Goal: Find specific page/section: Find specific page/section

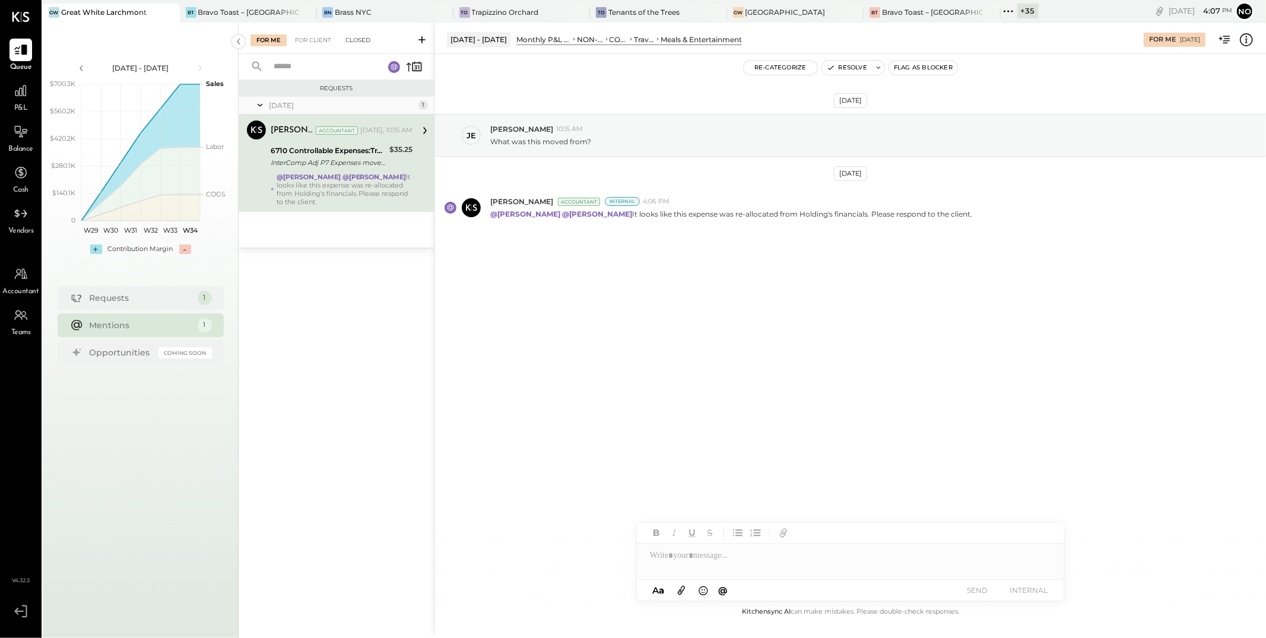
click at [354, 40] on div "Closed" at bounding box center [357, 40] width 37 height 12
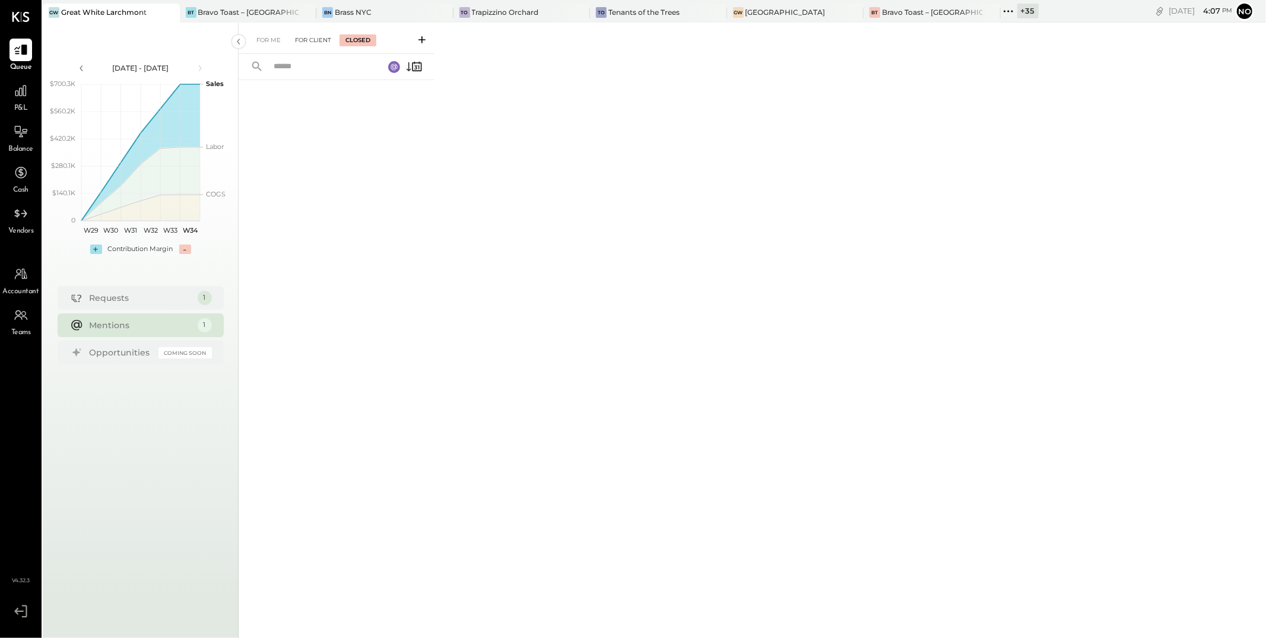
click at [310, 38] on div "For Client" at bounding box center [313, 40] width 48 height 12
click at [266, 39] on div "For Me" at bounding box center [268, 40] width 36 height 12
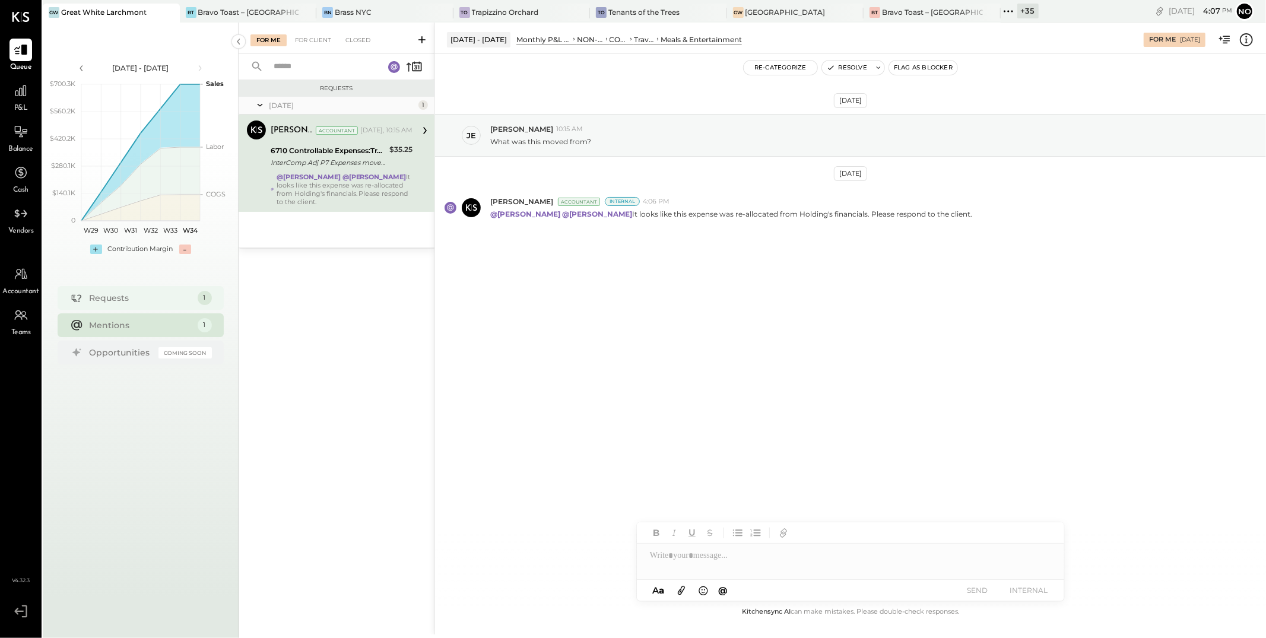
click at [148, 297] on div "Requests" at bounding box center [141, 298] width 102 height 12
click at [297, 46] on div "For Me For Client Closed" at bounding box center [337, 38] width 196 height 31
click at [309, 42] on div "For Client" at bounding box center [313, 40] width 48 height 12
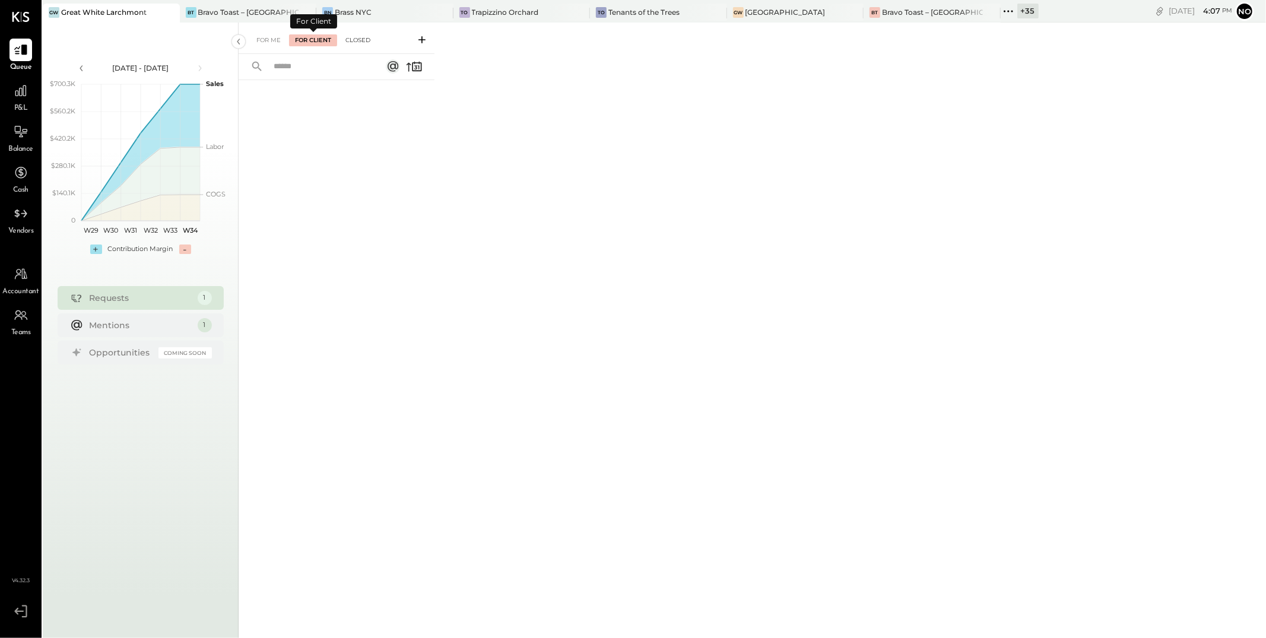
click at [355, 42] on div "Closed" at bounding box center [357, 40] width 37 height 12
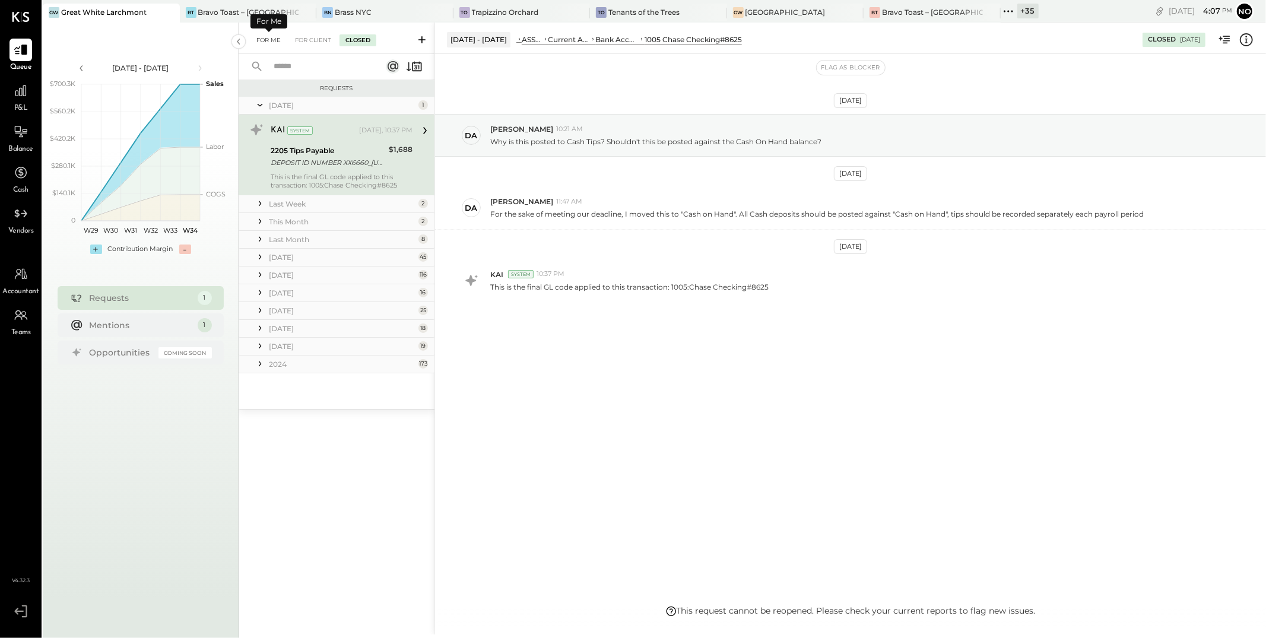
click at [271, 43] on div "For Me" at bounding box center [268, 40] width 36 height 12
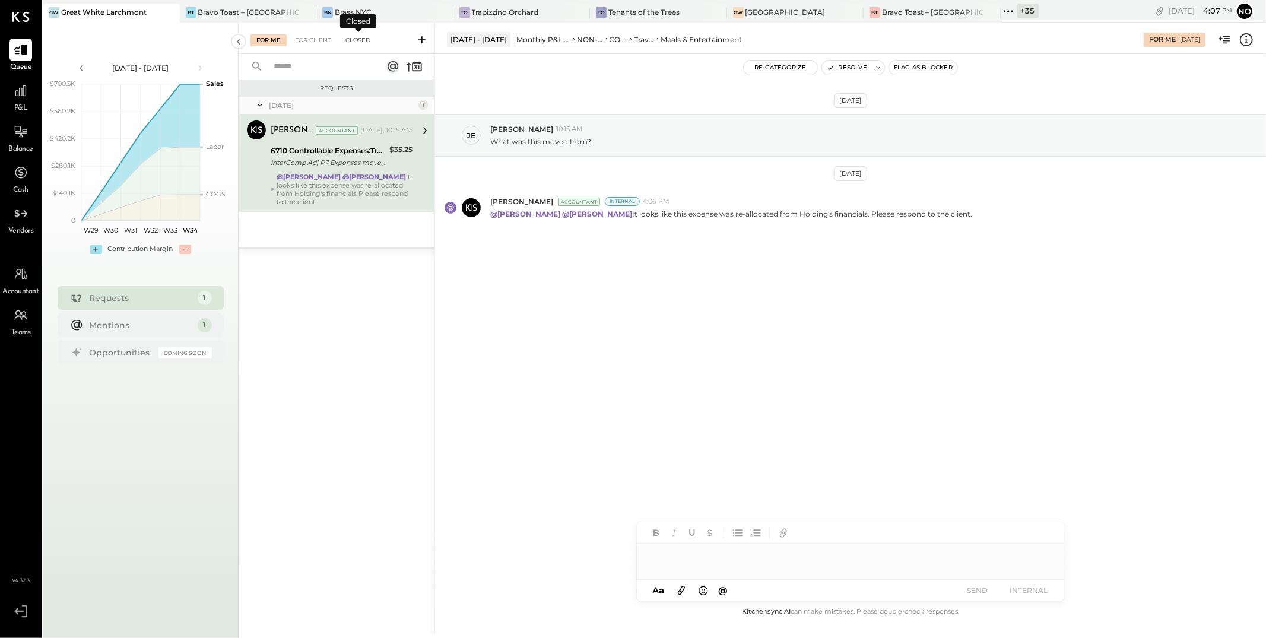
click at [356, 38] on div "Closed" at bounding box center [357, 40] width 37 height 12
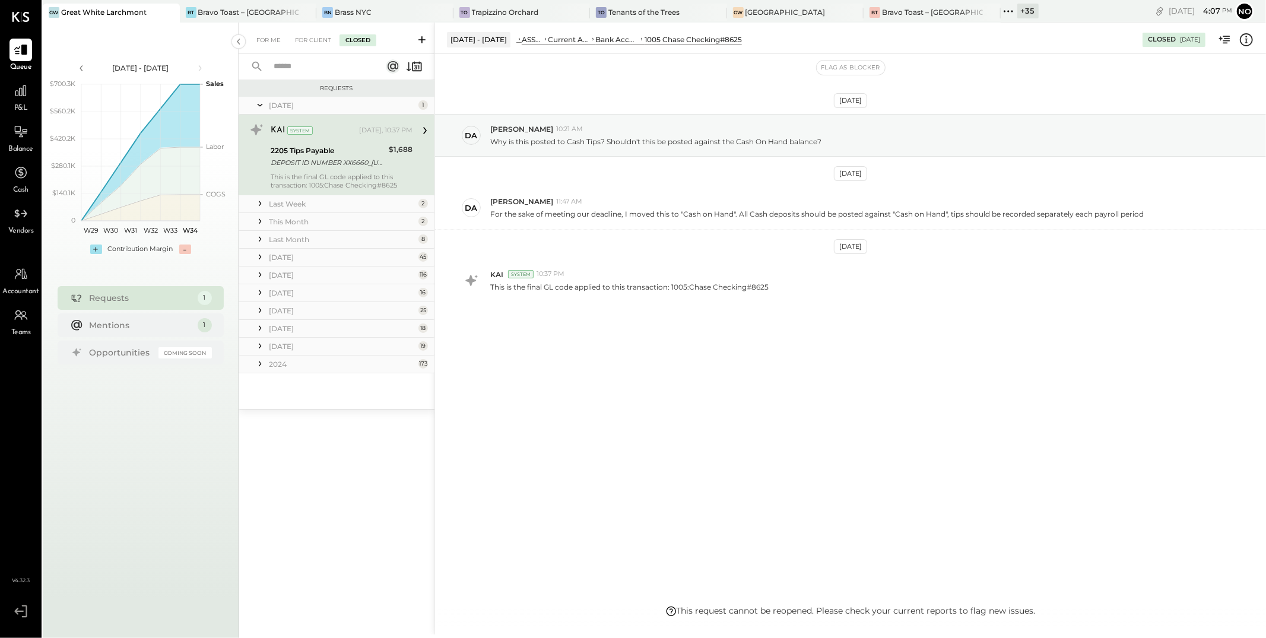
click at [326, 205] on div "Last Week" at bounding box center [342, 204] width 147 height 10
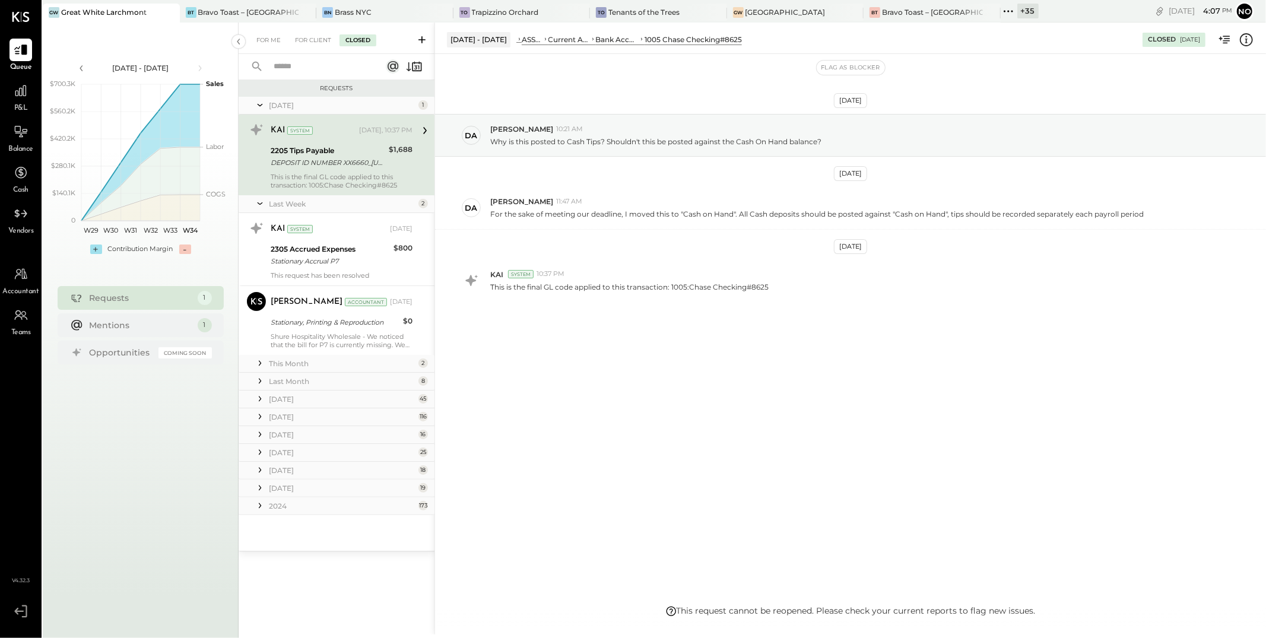
click at [345, 365] on div "This Month" at bounding box center [342, 363] width 147 height 10
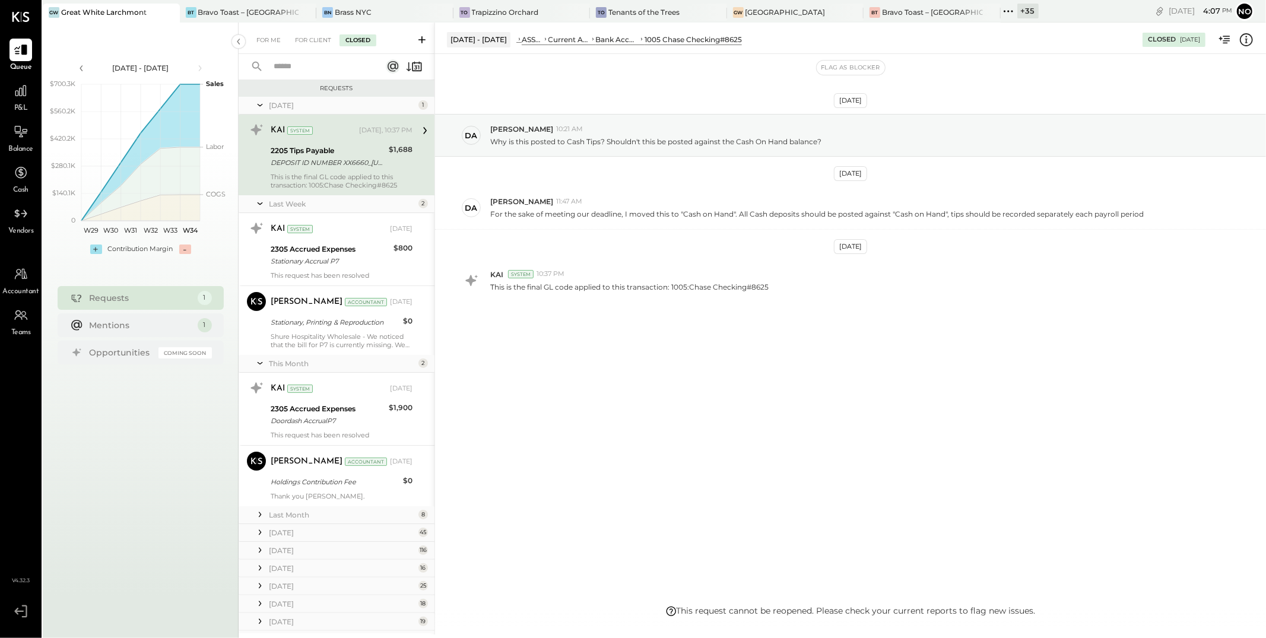
scroll to position [51, 0]
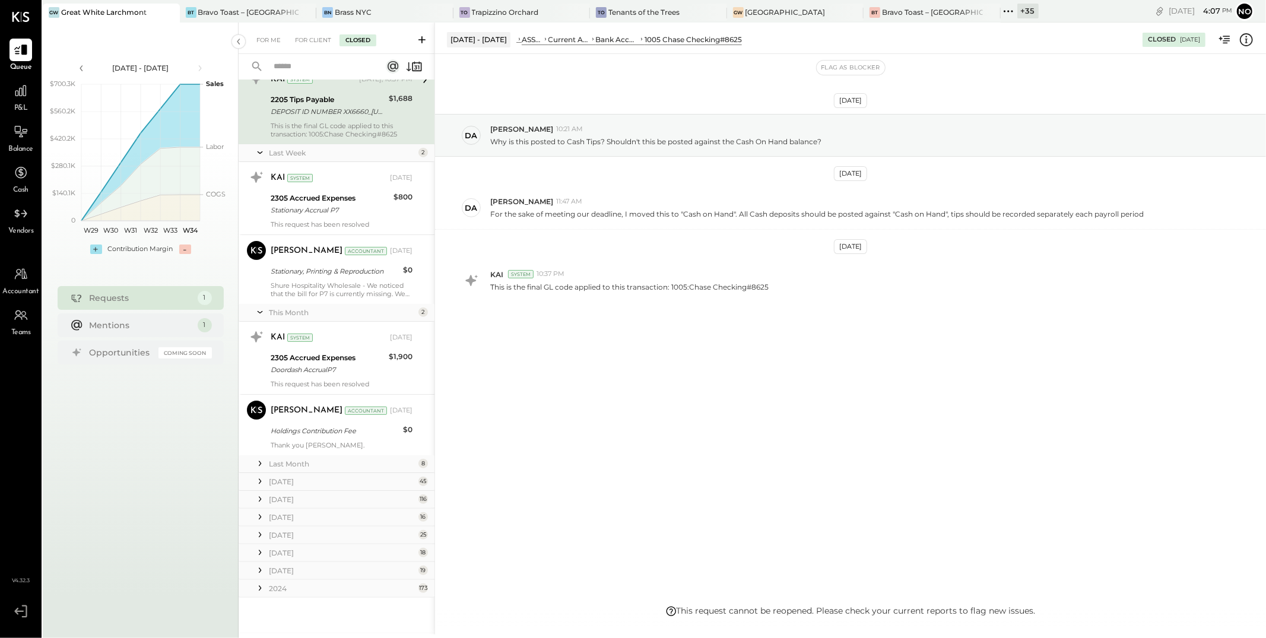
click at [392, 466] on div "Last Month" at bounding box center [342, 464] width 147 height 10
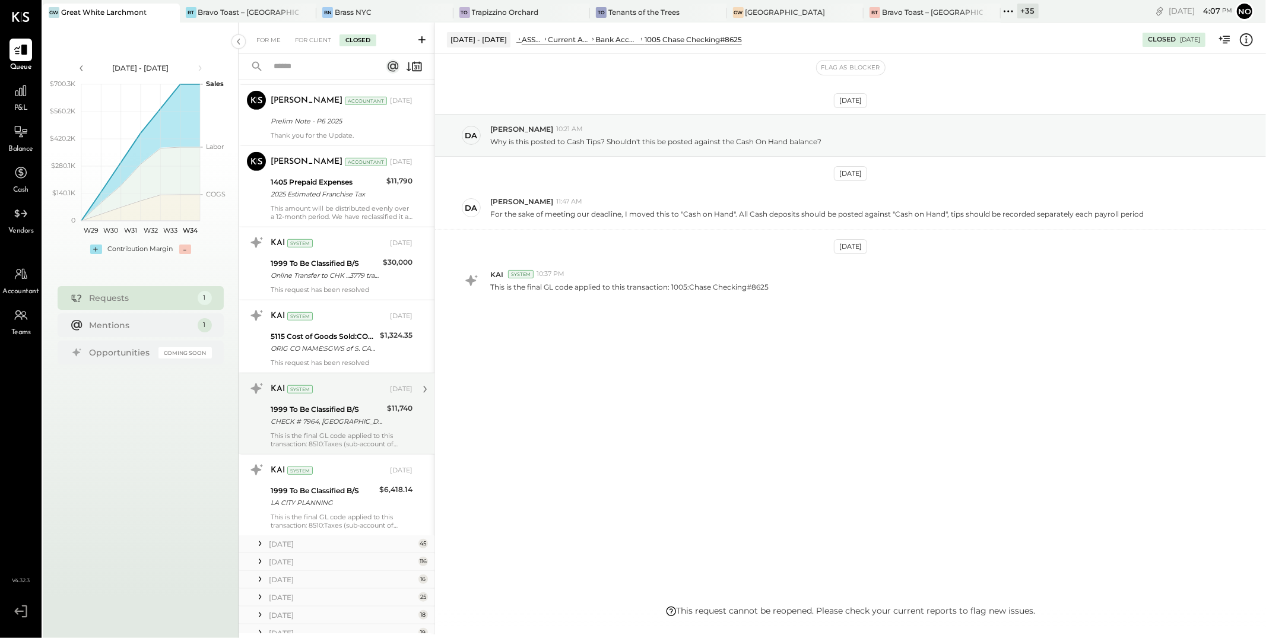
scroll to position [644, 0]
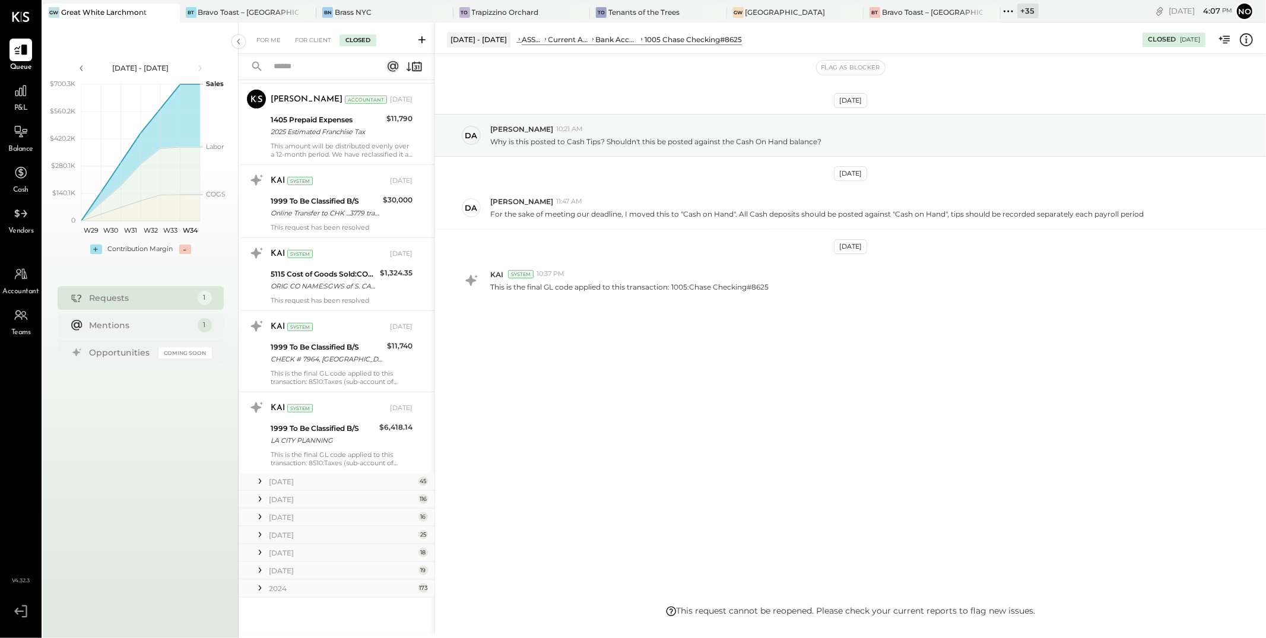
click at [387, 481] on div "June 25" at bounding box center [342, 481] width 147 height 10
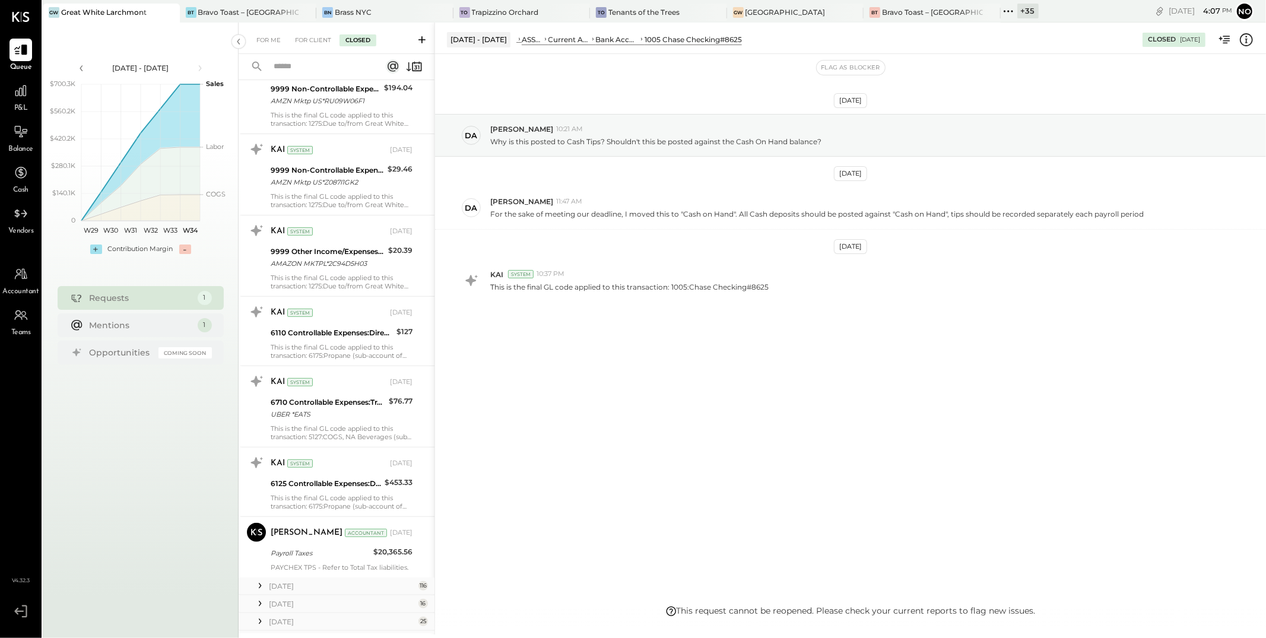
scroll to position [4211, 0]
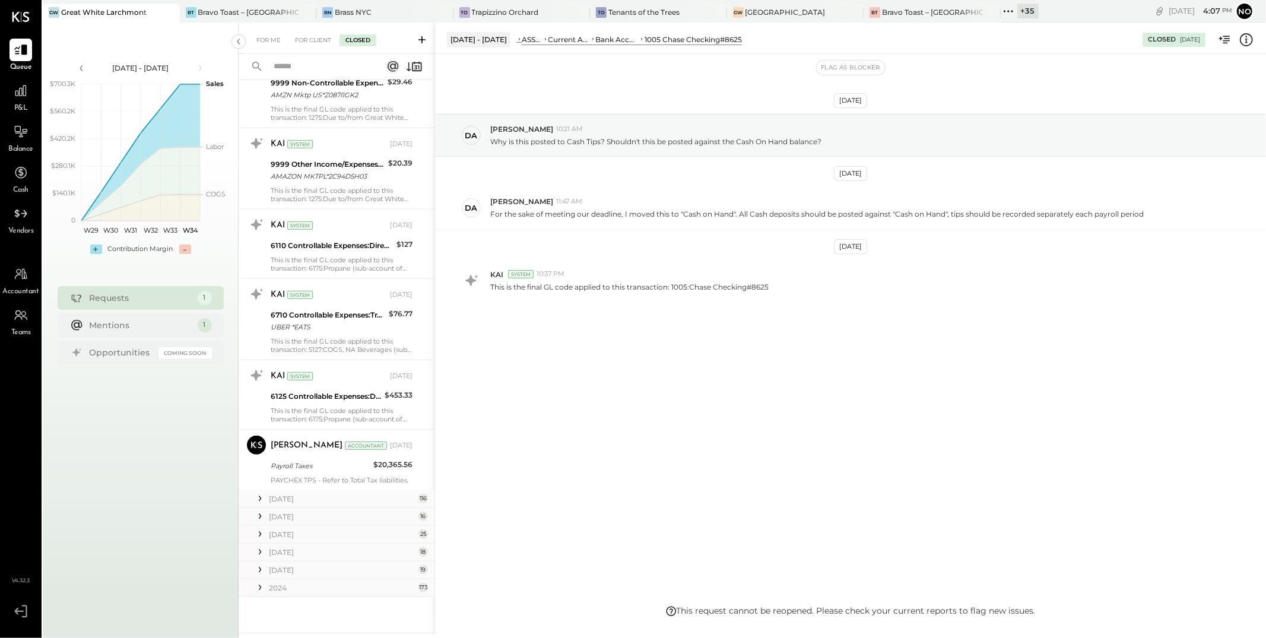
click at [366, 494] on div "May 25" at bounding box center [342, 499] width 147 height 10
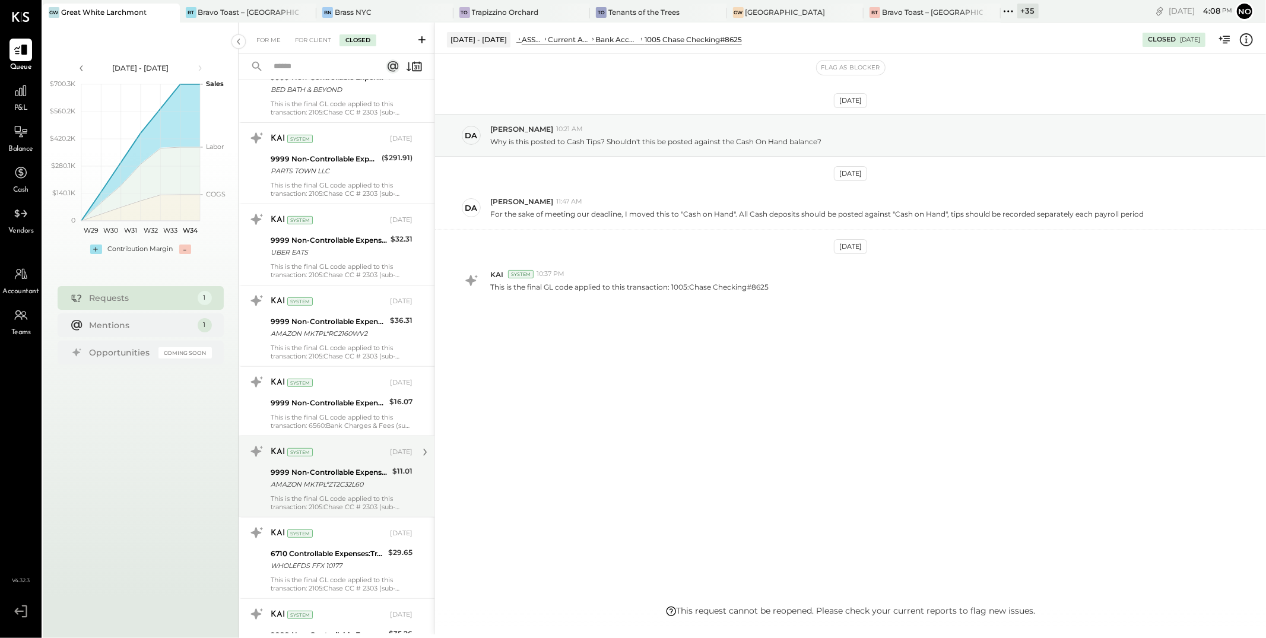
scroll to position [7995, 0]
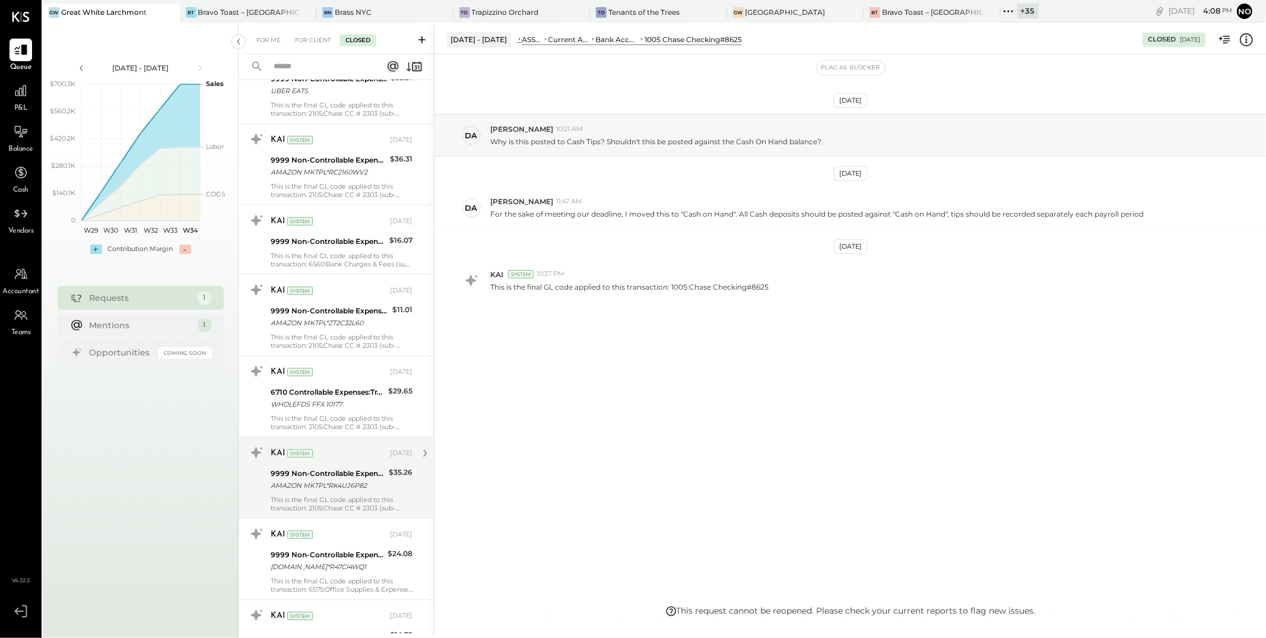
click at [330, 478] on div "9999 Non-Controllable Expenses:Other Income/Expenses:To Be Classified" at bounding box center [328, 474] width 115 height 12
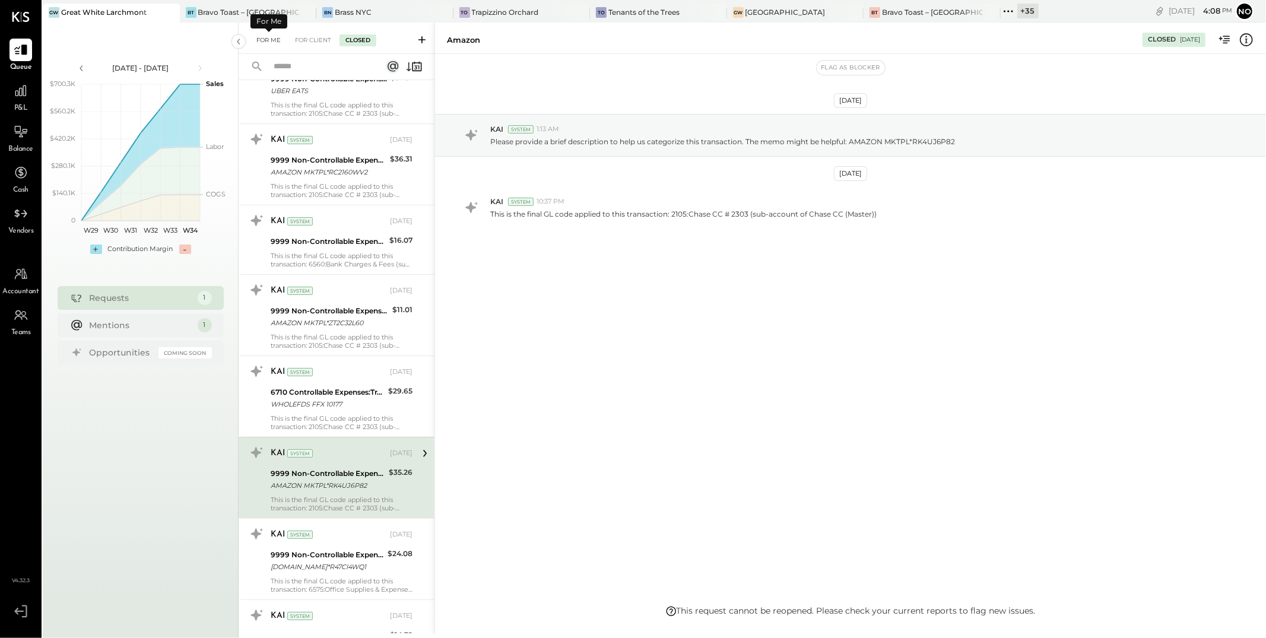
click at [269, 42] on div "For Me" at bounding box center [268, 40] width 36 height 12
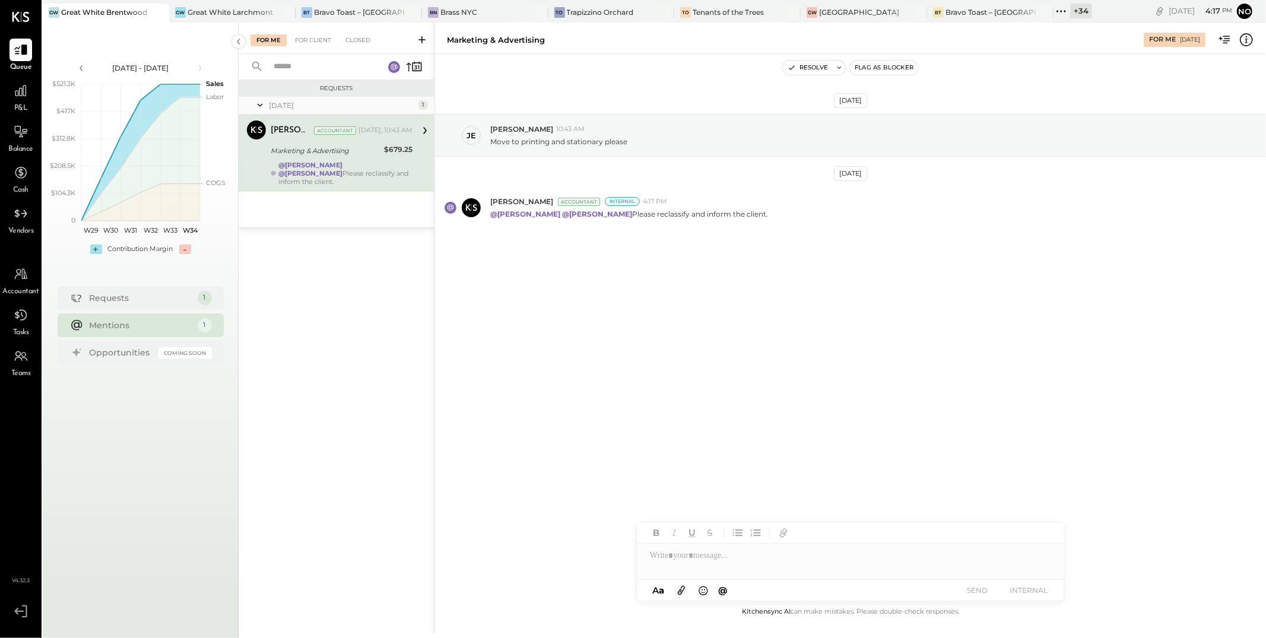
click at [138, 15] on div at bounding box center [149, 12] width 42 height 17
